Goal: Task Accomplishment & Management: Manage account settings

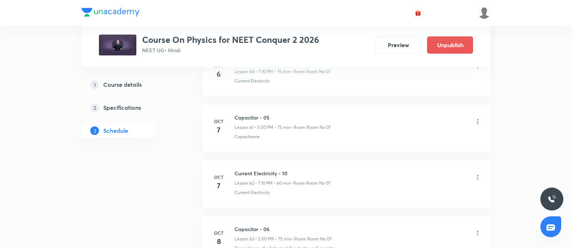
scroll to position [3761, 0]
click at [478, 116] on icon at bounding box center [477, 119] width 7 height 7
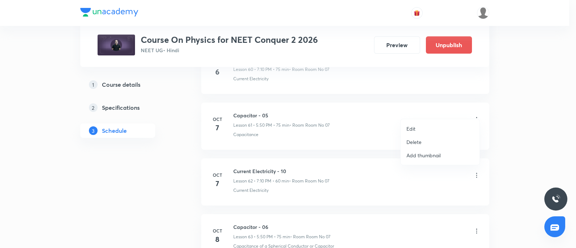
click at [423, 137] on li "Delete" at bounding box center [439, 141] width 79 height 13
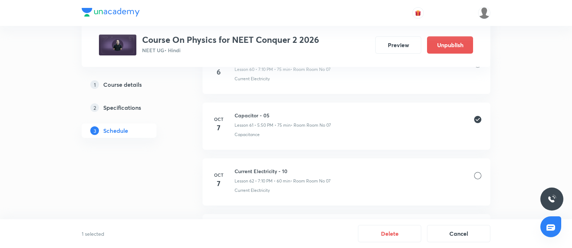
click at [478, 172] on div at bounding box center [477, 175] width 7 height 7
click at [384, 236] on button "Delete" at bounding box center [389, 232] width 63 height 17
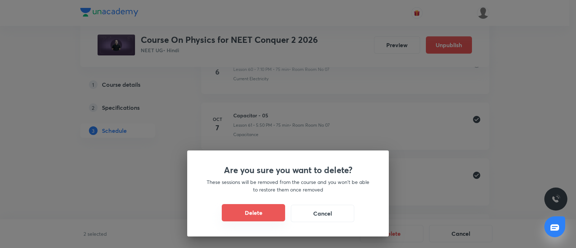
click at [272, 213] on button "Delete" at bounding box center [253, 212] width 63 height 17
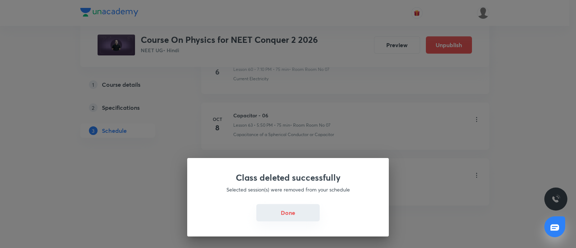
click at [284, 208] on button "Done" at bounding box center [287, 212] width 63 height 17
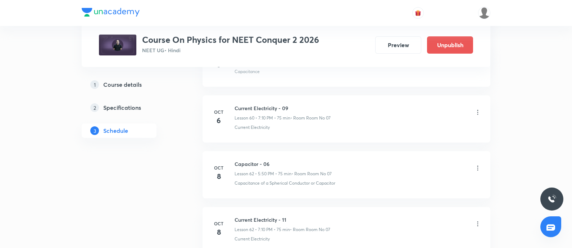
scroll to position [3777, 0]
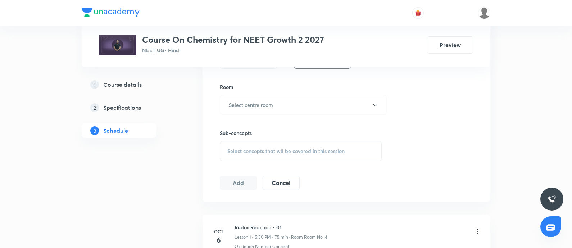
scroll to position [383, 0]
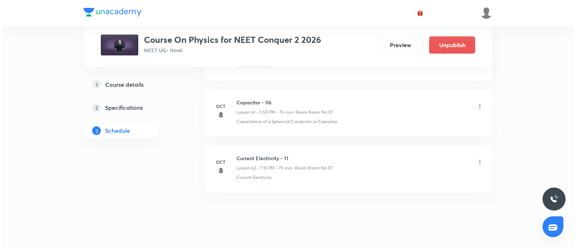
scroll to position [3777, 0]
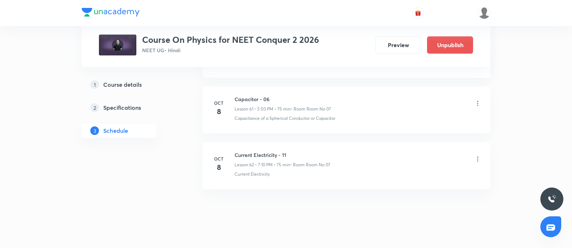
click at [478, 155] on icon at bounding box center [477, 158] width 7 height 7
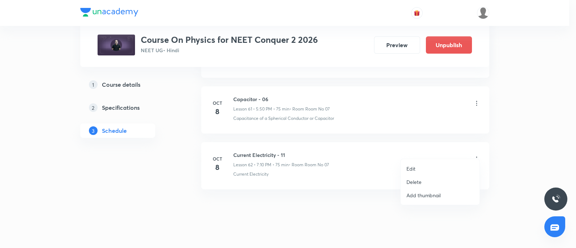
click at [422, 169] on li "Edit" at bounding box center [439, 168] width 79 height 13
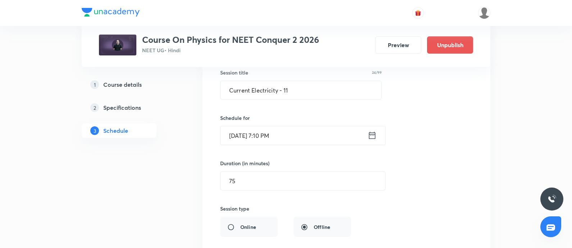
scroll to position [3530, 0]
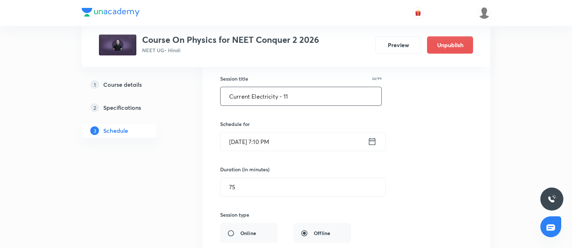
click at [303, 92] on input "Current Electricity - 11" at bounding box center [301, 96] width 161 height 18
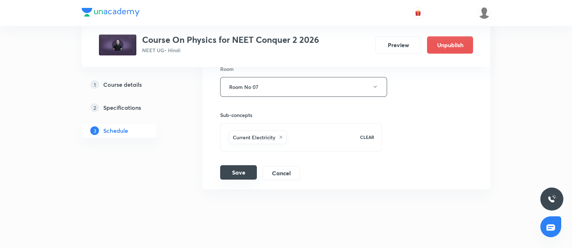
type input "Current Electricity - 10"
click at [236, 165] on button "Save" at bounding box center [238, 172] width 37 height 14
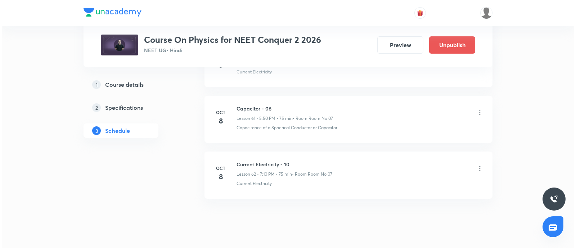
scroll to position [3772, 0]
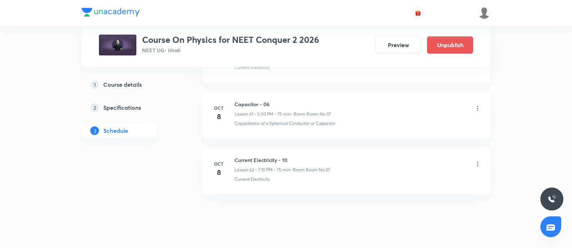
click at [478, 105] on icon at bounding box center [477, 108] width 7 height 7
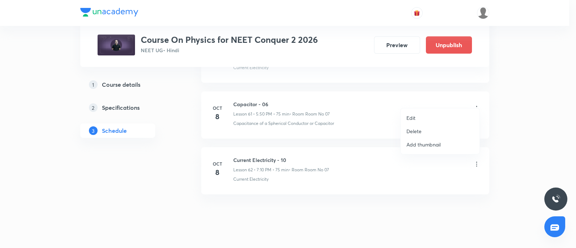
click at [418, 117] on li "Edit" at bounding box center [439, 117] width 79 height 13
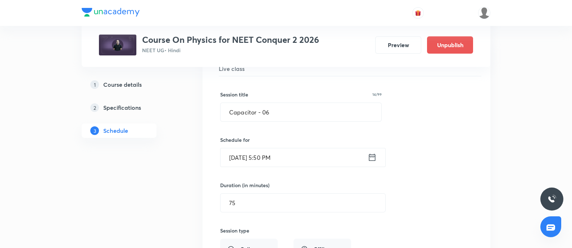
scroll to position [3457, 0]
click at [298, 104] on input "Capacitor - 06" at bounding box center [301, 113] width 161 height 18
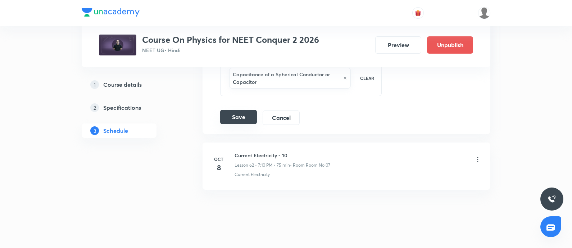
type input "Capacitor - 05"
click at [236, 110] on button "Save" at bounding box center [238, 117] width 37 height 14
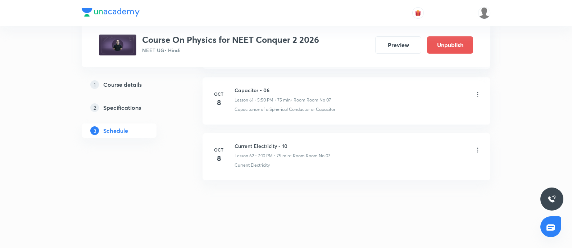
scroll to position [3447, 0]
